Goal: Find specific fact: Find contact information

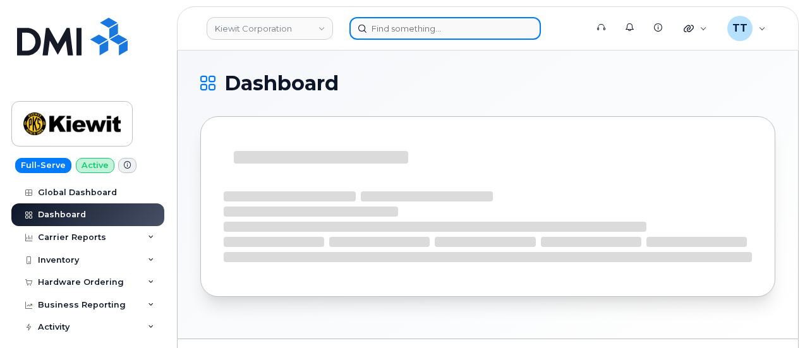
click at [433, 29] on input at bounding box center [444, 28] width 191 height 23
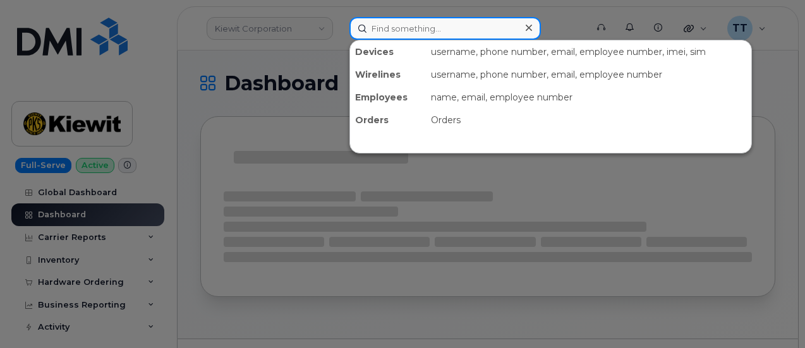
paste input "Pam Machac"
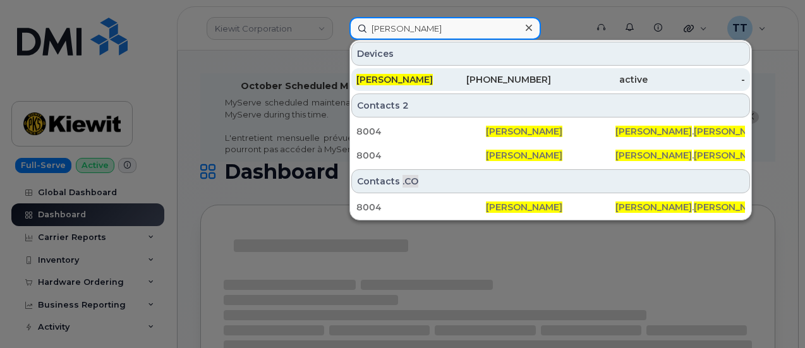
type input "Pam Machac"
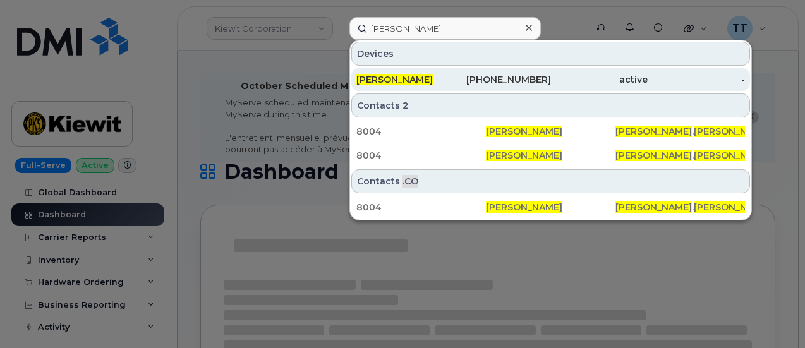
click at [450, 74] on div "Pam Machac" at bounding box center [404, 79] width 97 height 13
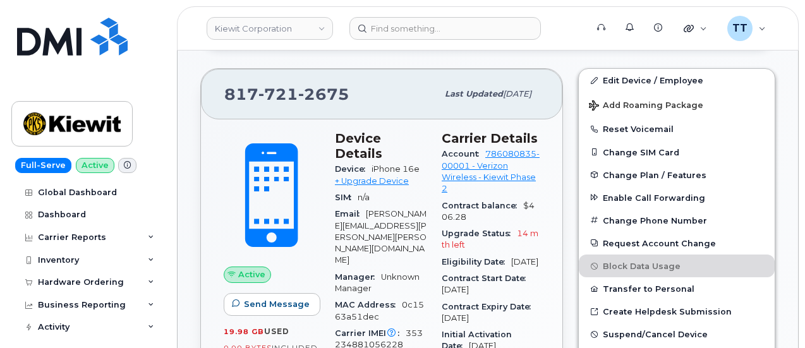
scroll to position [485, 0]
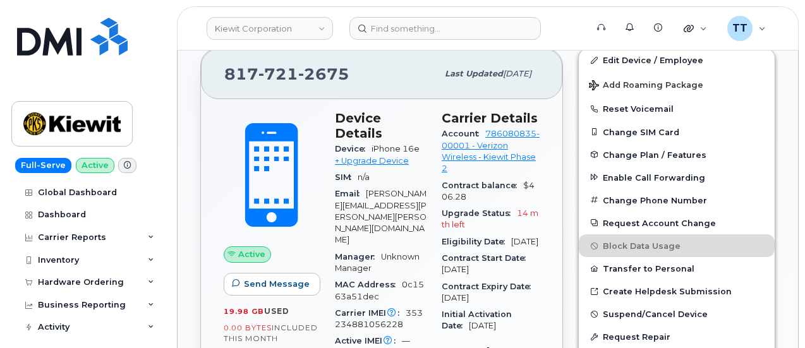
click at [258, 69] on span "721" at bounding box center [278, 73] width 40 height 19
copy span "817 721 2675"
click at [395, 80] on div "817 721 2675" at bounding box center [330, 74] width 213 height 27
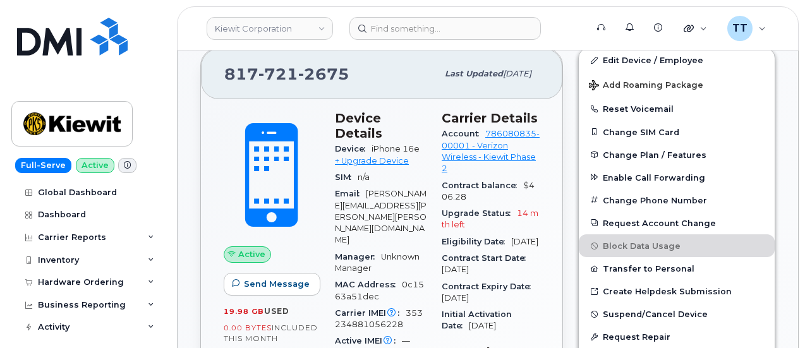
click at [268, 67] on span "721" at bounding box center [278, 73] width 40 height 19
copy span "817 721 2675"
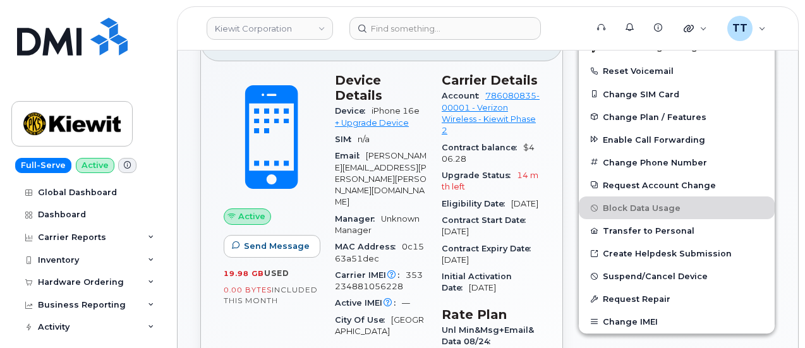
scroll to position [548, 0]
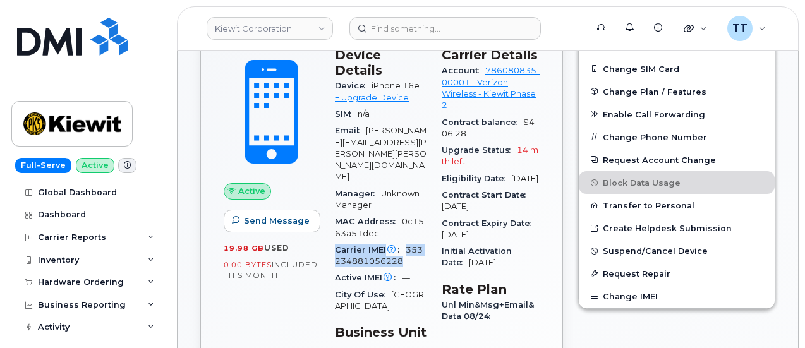
drag, startPoint x: 337, startPoint y: 198, endPoint x: 403, endPoint y: 211, distance: 67.5
click at [403, 242] on div "Carrier IMEI Carrier IMEI is reported during the last billing cycle or change o…" at bounding box center [381, 256] width 92 height 28
copy div "Carrier IMEI Carrier IMEI is reported during the last billing cycle or change o…"
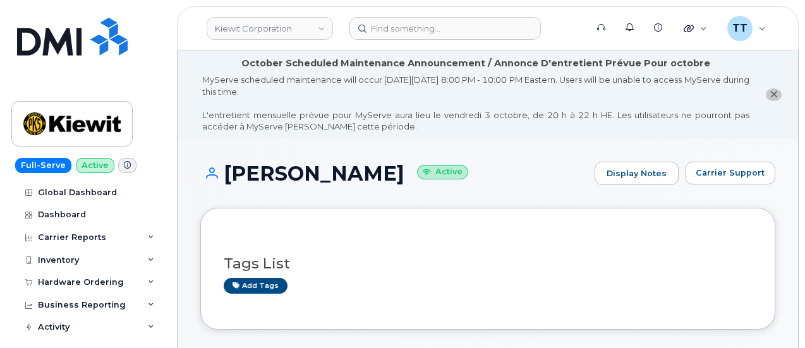
scroll to position [278, 0]
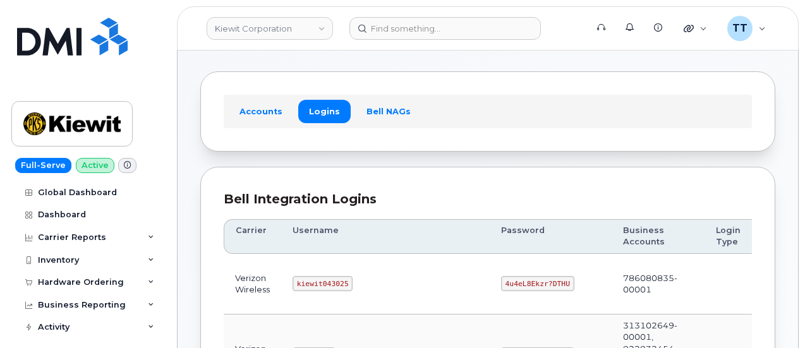
scroll to position [63, 0]
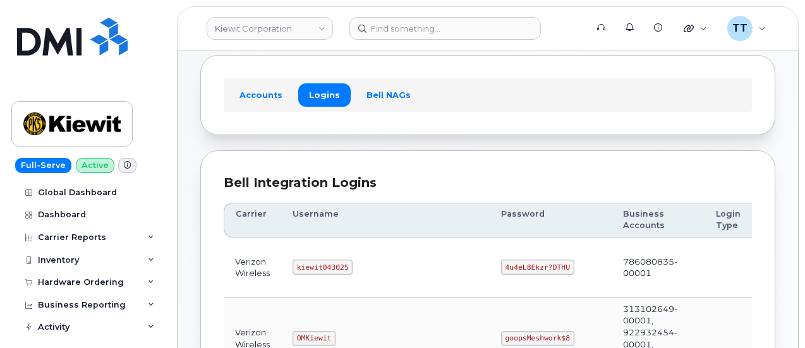
click at [315, 265] on code "kiewit043025" at bounding box center [322, 267] width 60 height 15
copy code "kiewit043025"
click at [375, 265] on td "kiewit043025" at bounding box center [385, 267] width 208 height 61
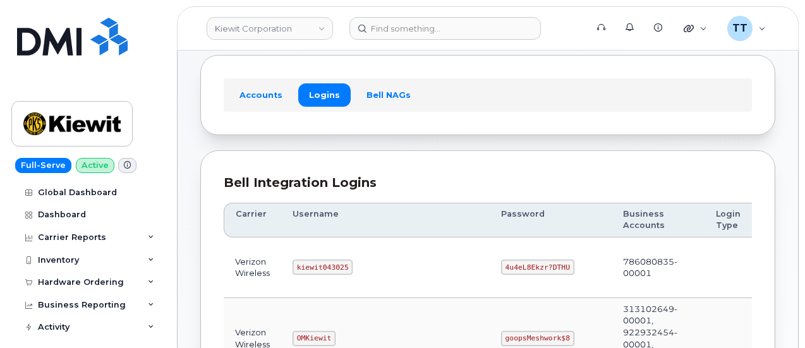
click at [501, 263] on code "4u4eL8Ekzr?DTHU" at bounding box center [537, 267] width 73 height 15
click at [501, 262] on code "4u4eL8Ekzr?DTHU" at bounding box center [537, 267] width 73 height 15
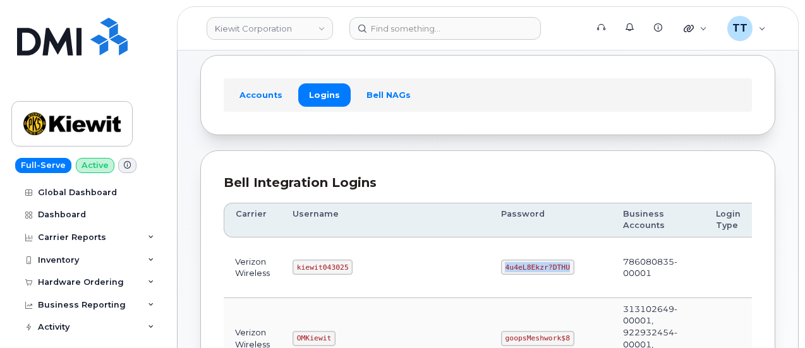
click at [501, 262] on code "4u4eL8Ekzr?DTHU" at bounding box center [537, 267] width 73 height 15
drag, startPoint x: 442, startPoint y: 273, endPoint x: 448, endPoint y: 267, distance: 8.5
click at [489, 273] on td "4u4eL8Ekzr?DTHU" at bounding box center [550, 267] width 122 height 61
click at [501, 263] on code "4u4eL8Ekzr?DTHU" at bounding box center [537, 267] width 73 height 15
